Goal: Task Accomplishment & Management: Manage account settings

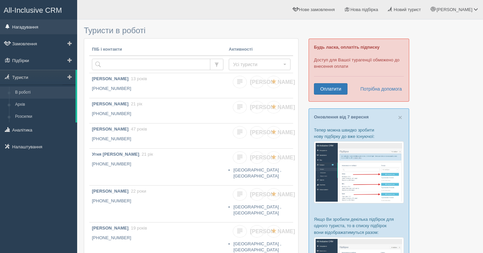
click at [39, 34] on link "Нагадування" at bounding box center [38, 26] width 77 height 15
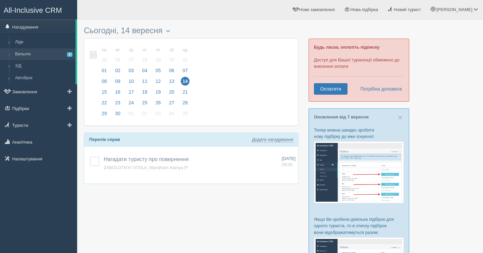
click at [38, 55] on link "Вильоти 1" at bounding box center [43, 54] width 63 height 12
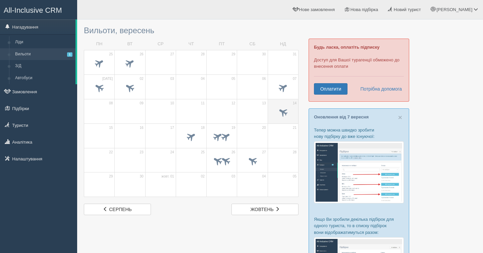
click at [283, 103] on td "14" at bounding box center [282, 111] width 31 height 24
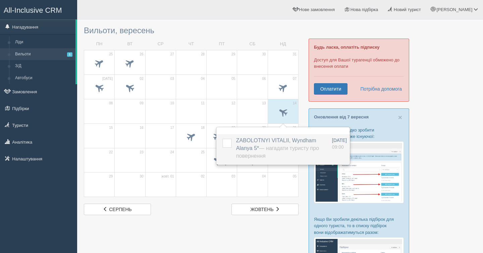
click at [258, 140] on span "ZABOLOTNYI VITALII, Wyndham Alanya 5* — Нагадати туристу про повернення" at bounding box center [277, 147] width 83 height 21
click at [222, 138] on label at bounding box center [222, 138] width 0 height 0
click at [0, 0] on input "checkbox" at bounding box center [0, 0] width 0 height 0
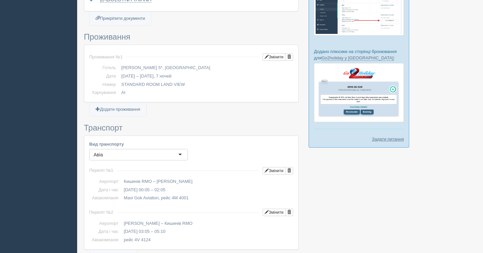
scroll to position [299, 0]
